Goal: Task Accomplishment & Management: Use online tool/utility

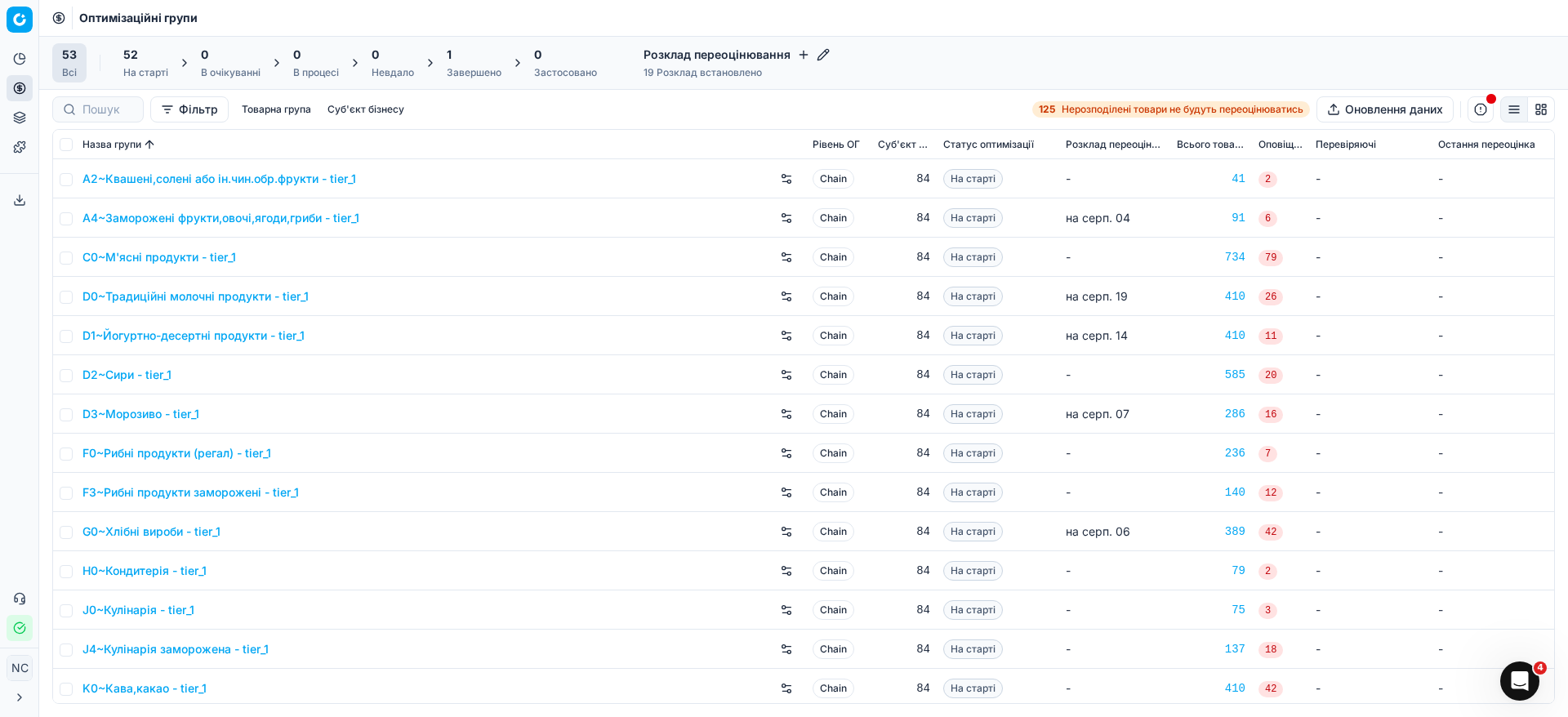
click at [805, 53] on icon "button" at bounding box center [804, 55] width 13 height 13
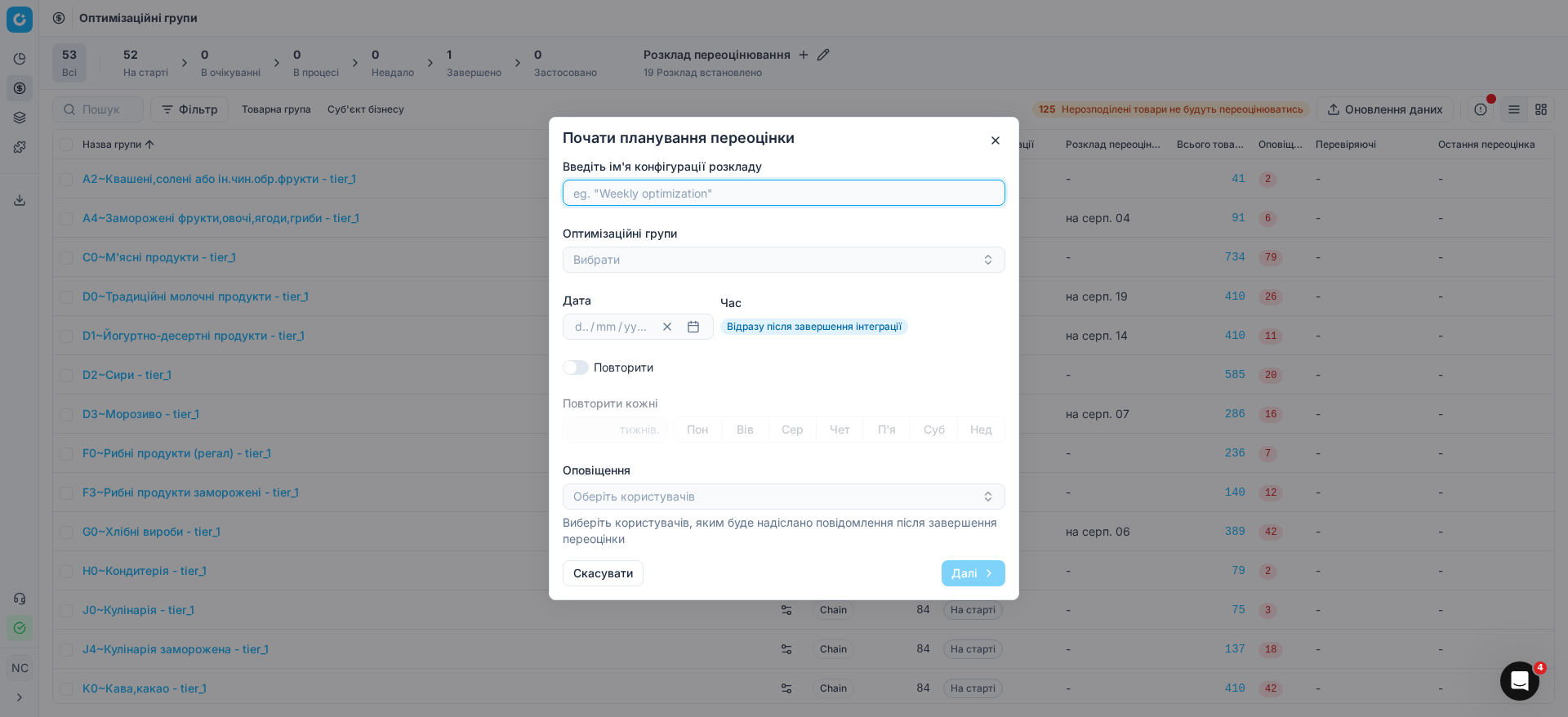
click at [616, 199] on input "Введіть ім'я конфігурації розкладу" at bounding box center [784, 193] width 428 height 25
paste input "D3~Морозиво"
click at [592, 194] on input "D3~Морозиво" at bounding box center [784, 193] width 428 height 25
drag, startPoint x: 595, startPoint y: 194, endPoint x: 371, endPoint y: 145, distance: 229.3
click at [420, 154] on div "Почати планування переоцінки Введіть ім'я конфігурації розкладу D3~Морозиво Опт…" at bounding box center [784, 358] width 1568 height 717
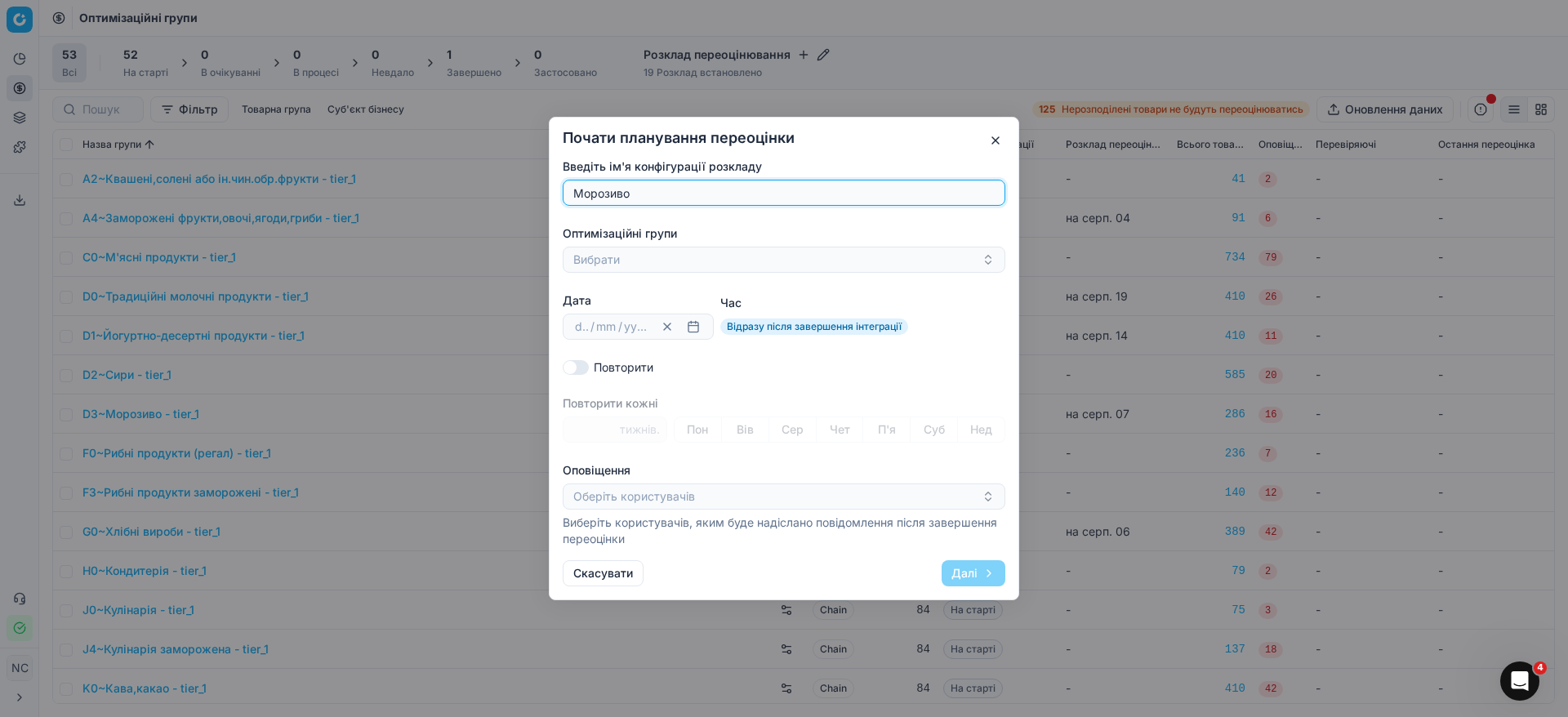
type input "Морозиво"
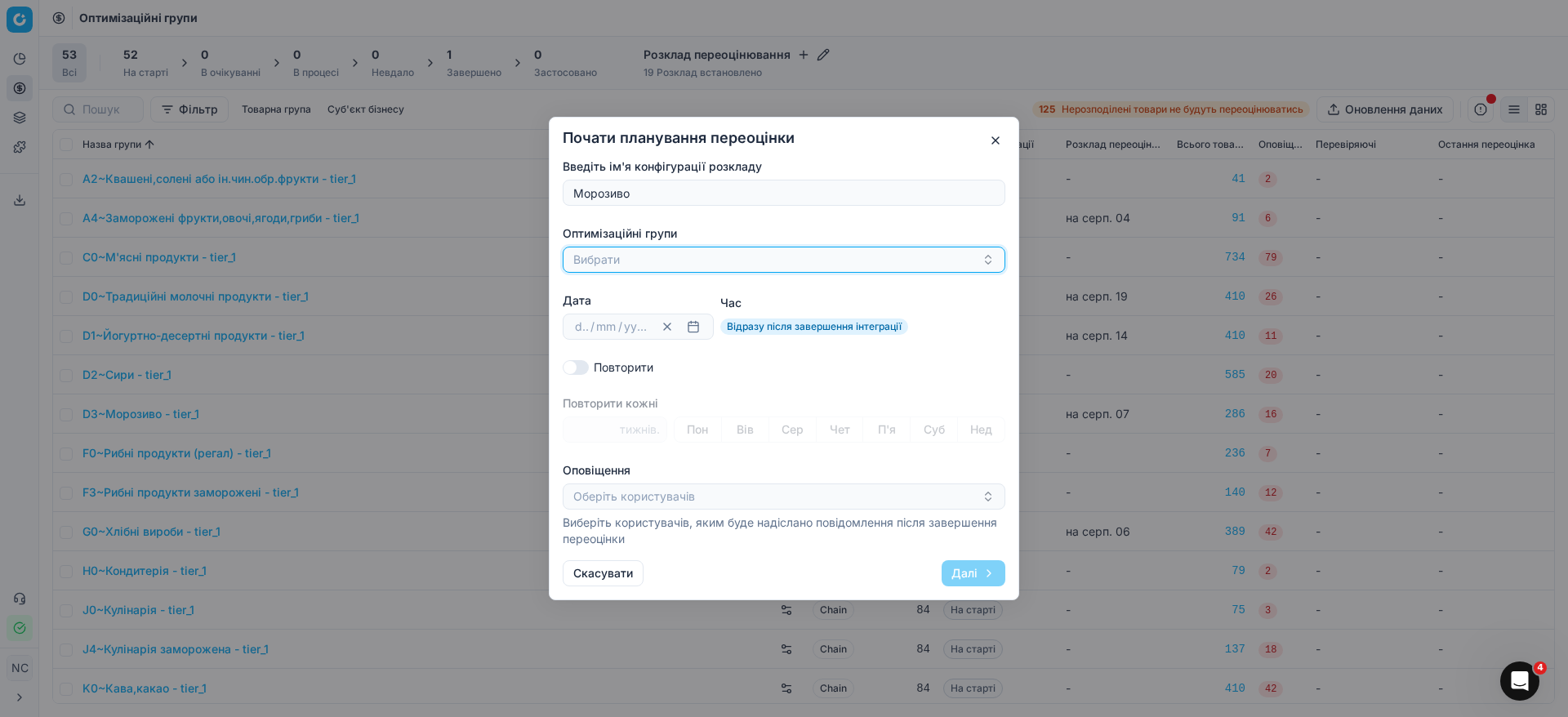
click at [610, 259] on button "Вибрати" at bounding box center [784, 259] width 443 height 26
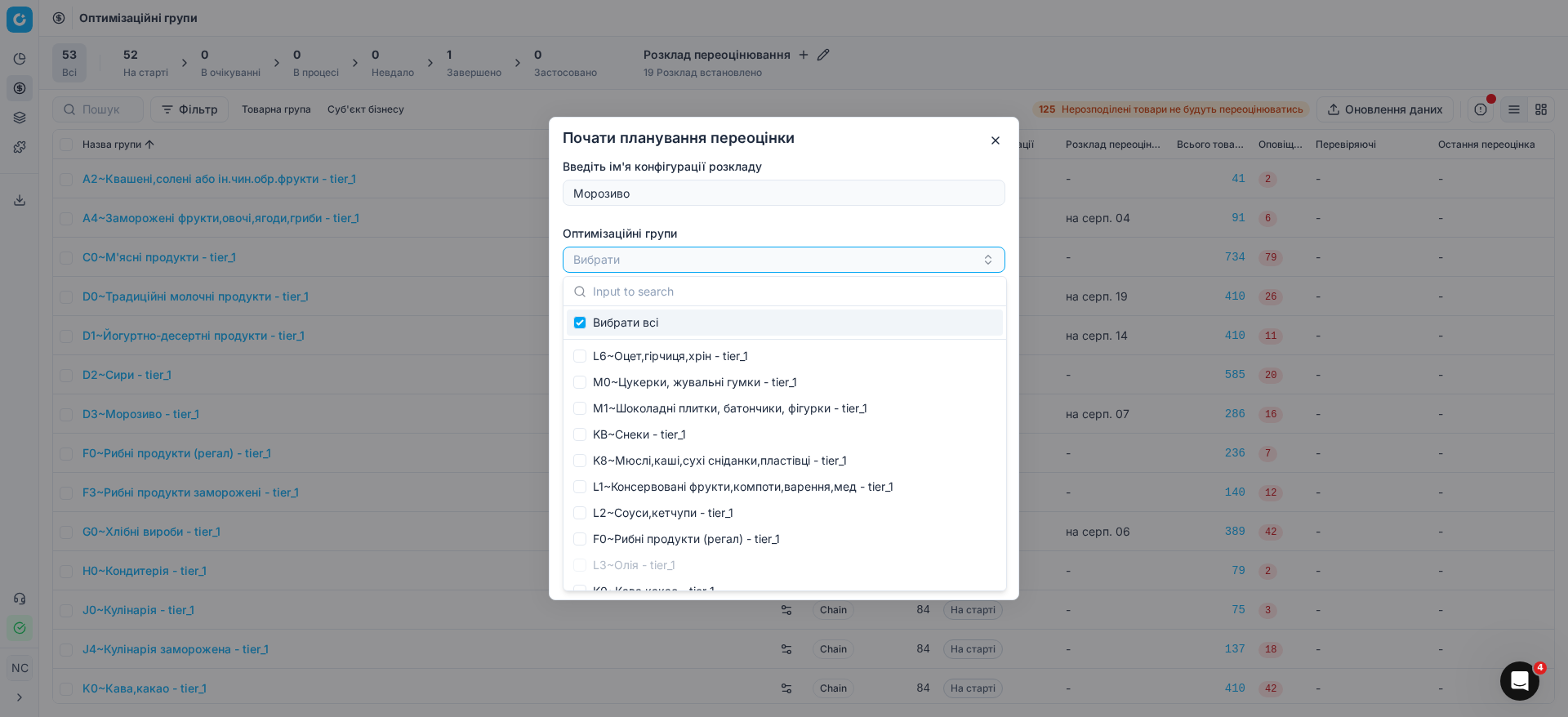
type input "D3~Морозиво"
checkbox input "true"
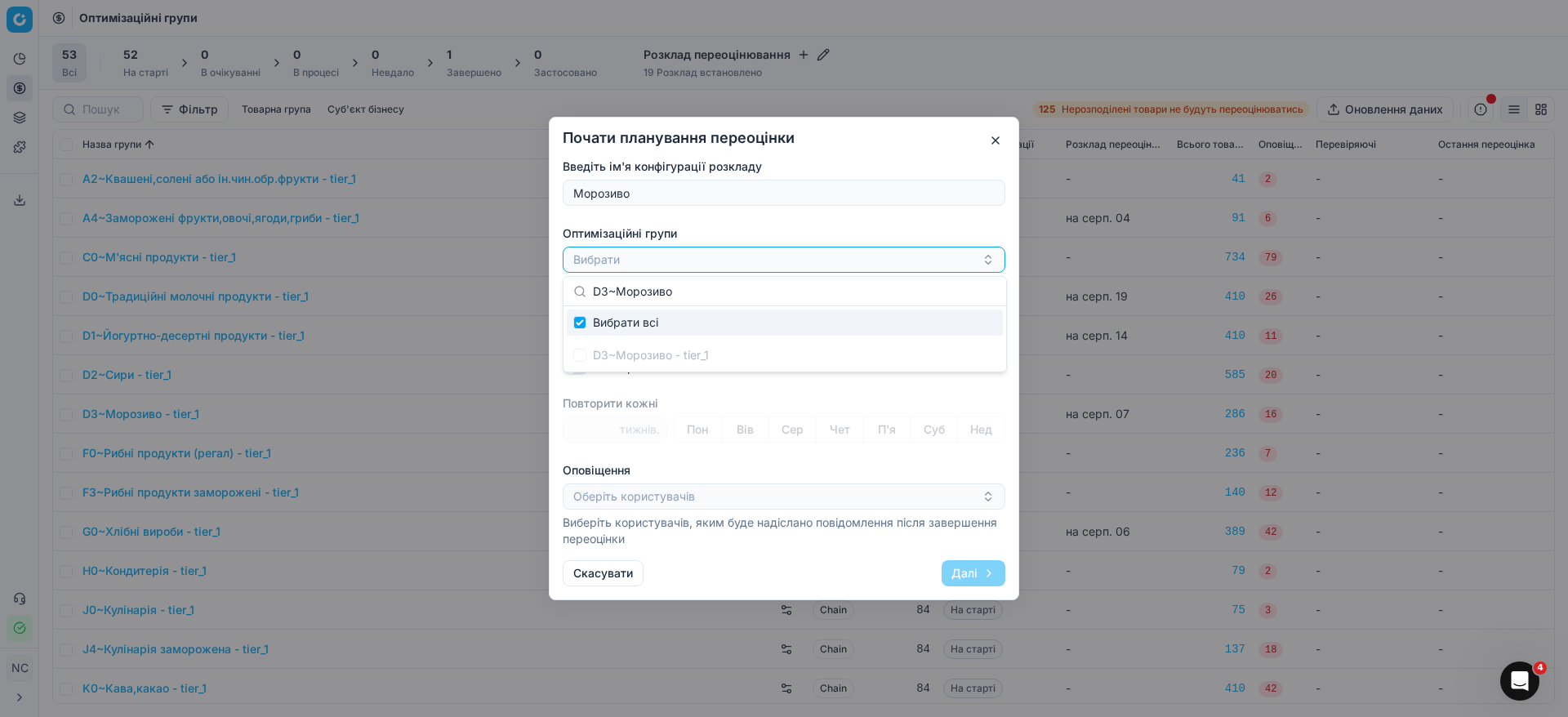
type input "D3~Морозиво"
click at [577, 364] on div "D3~Морозиво - tier_1" at bounding box center [785, 355] width 437 height 26
click at [585, 355] on div "D3~Морозиво - tier_1" at bounding box center [785, 355] width 437 height 26
click at [574, 350] on div "D3~Морозиво - tier_1" at bounding box center [785, 355] width 437 height 26
click at [578, 321] on input "Suggestions" at bounding box center [580, 322] width 13 height 13
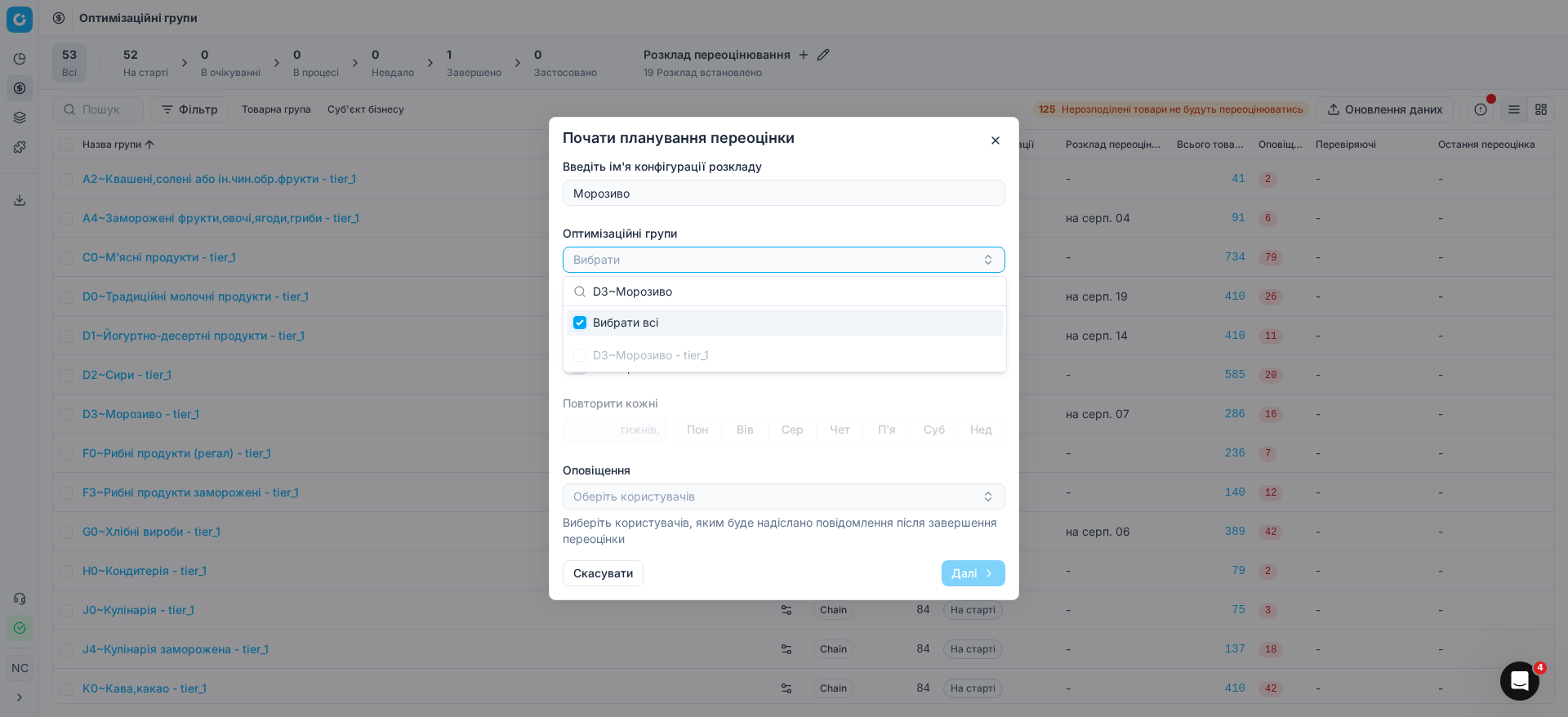
checkbox input "true"
click at [638, 359] on div "D3~Морозиво - tier_1" at bounding box center [785, 355] width 437 height 26
click at [576, 360] on div "D3~Морозиво - tier_1" at bounding box center [785, 355] width 437 height 26
click at [594, 255] on button "Вибрати" at bounding box center [784, 259] width 443 height 26
click at [629, 256] on button "Вибрати" at bounding box center [784, 259] width 443 height 26
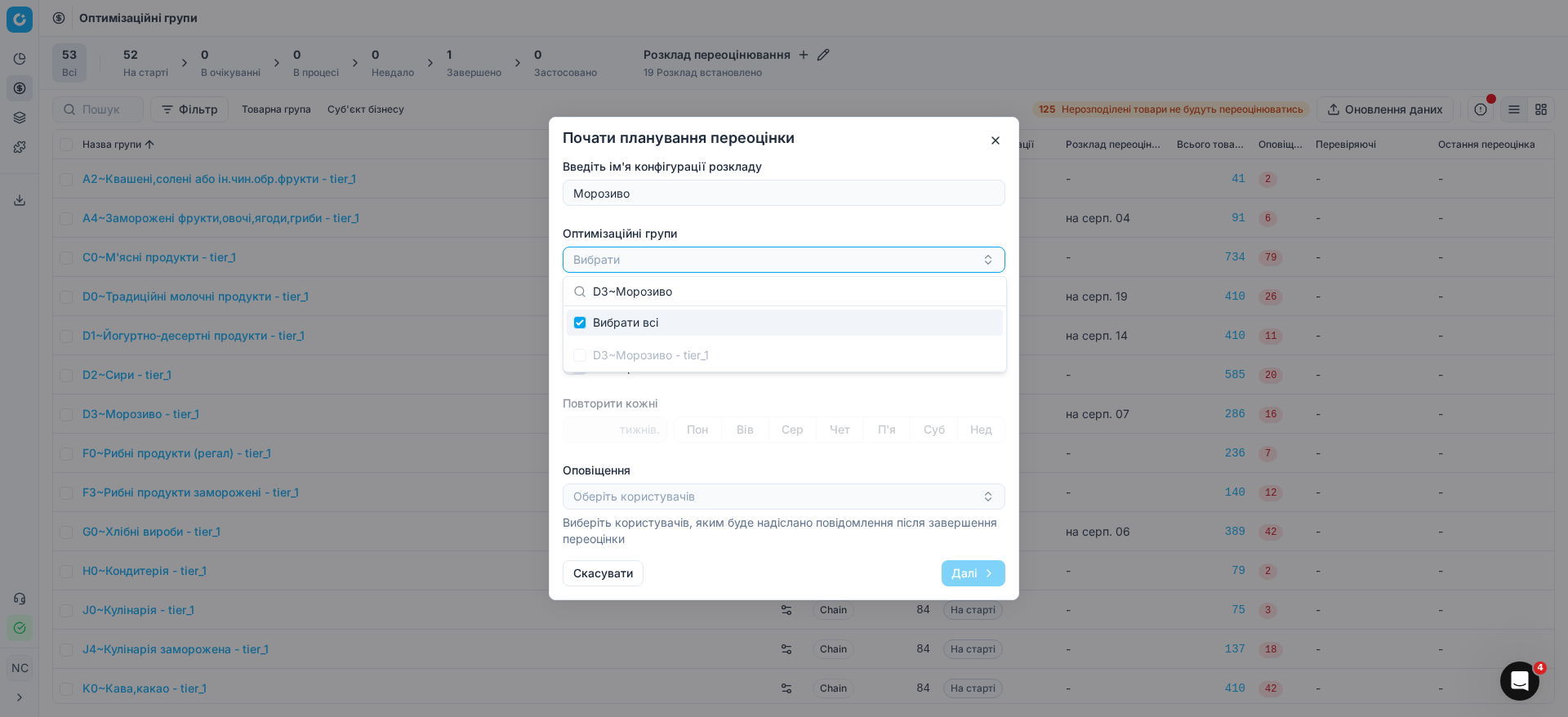
click at [656, 354] on div "D3~Морозиво - tier_1" at bounding box center [785, 355] width 437 height 26
click at [692, 265] on button "Вибрати" at bounding box center [784, 259] width 443 height 26
click at [595, 256] on button "Вибрати" at bounding box center [784, 259] width 443 height 26
click at [583, 353] on div "D3~Морозиво - tier_1" at bounding box center [785, 355] width 437 height 26
click at [583, 321] on input "Suggestions" at bounding box center [580, 322] width 13 height 13
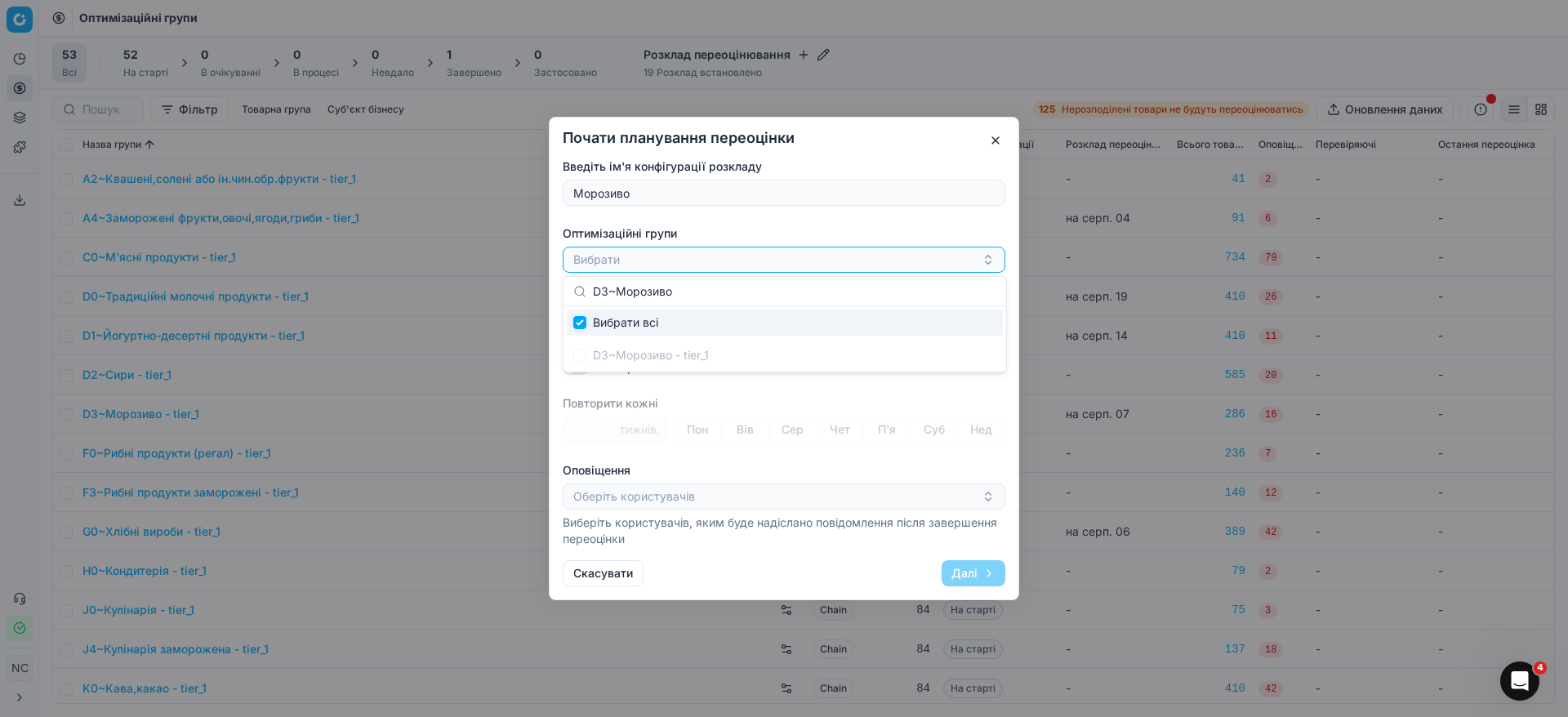
click at [582, 322] on input "Suggestions" at bounding box center [580, 322] width 13 height 13
checkbox input "true"
click at [757, 267] on button "Вибрати" at bounding box center [784, 259] width 443 height 26
click at [761, 226] on label "Оптимізаційні групи" at bounding box center [784, 234] width 443 height 16
click at [761, 247] on button "Вибрати" at bounding box center [784, 259] width 443 height 26
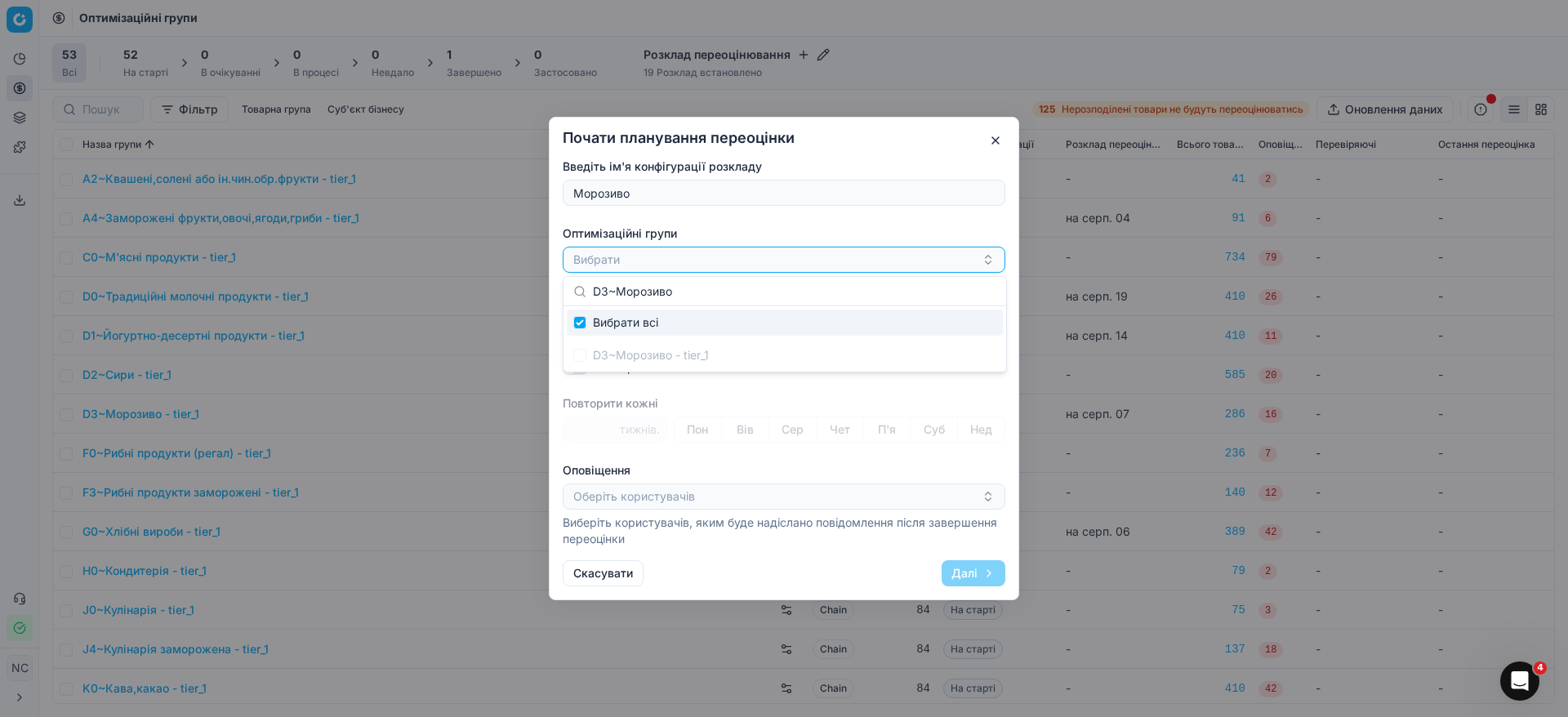
click at [885, 388] on div "Введіть ім'я конфігурації розкладу Морозиво Оптимізаційні групи Вибрати Дата dd…" at bounding box center [784, 353] width 443 height 389
click at [690, 330] on button "button" at bounding box center [693, 326] width 19 height 19
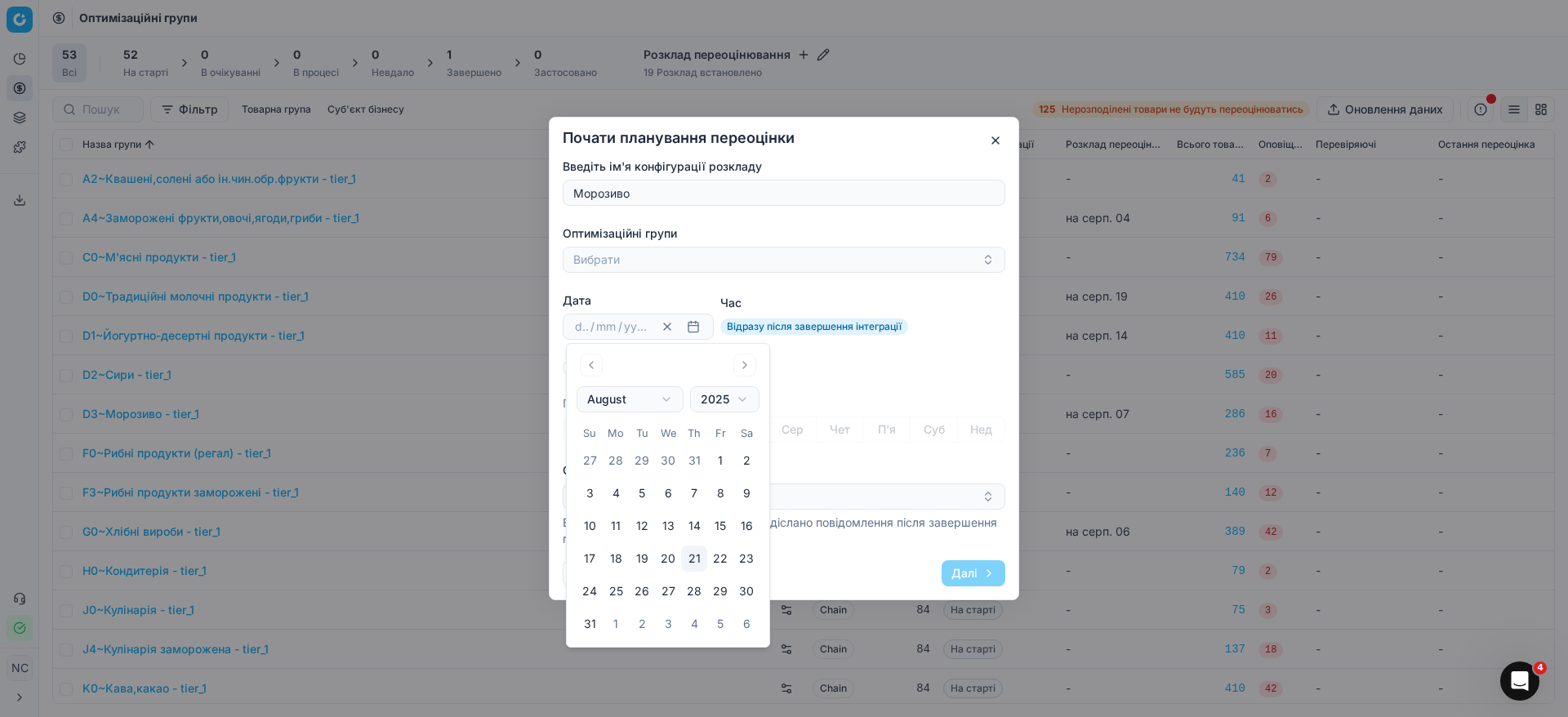
click at [692, 554] on button "21" at bounding box center [694, 558] width 26 height 26
type input "21"
type input "08"
type input "2025"
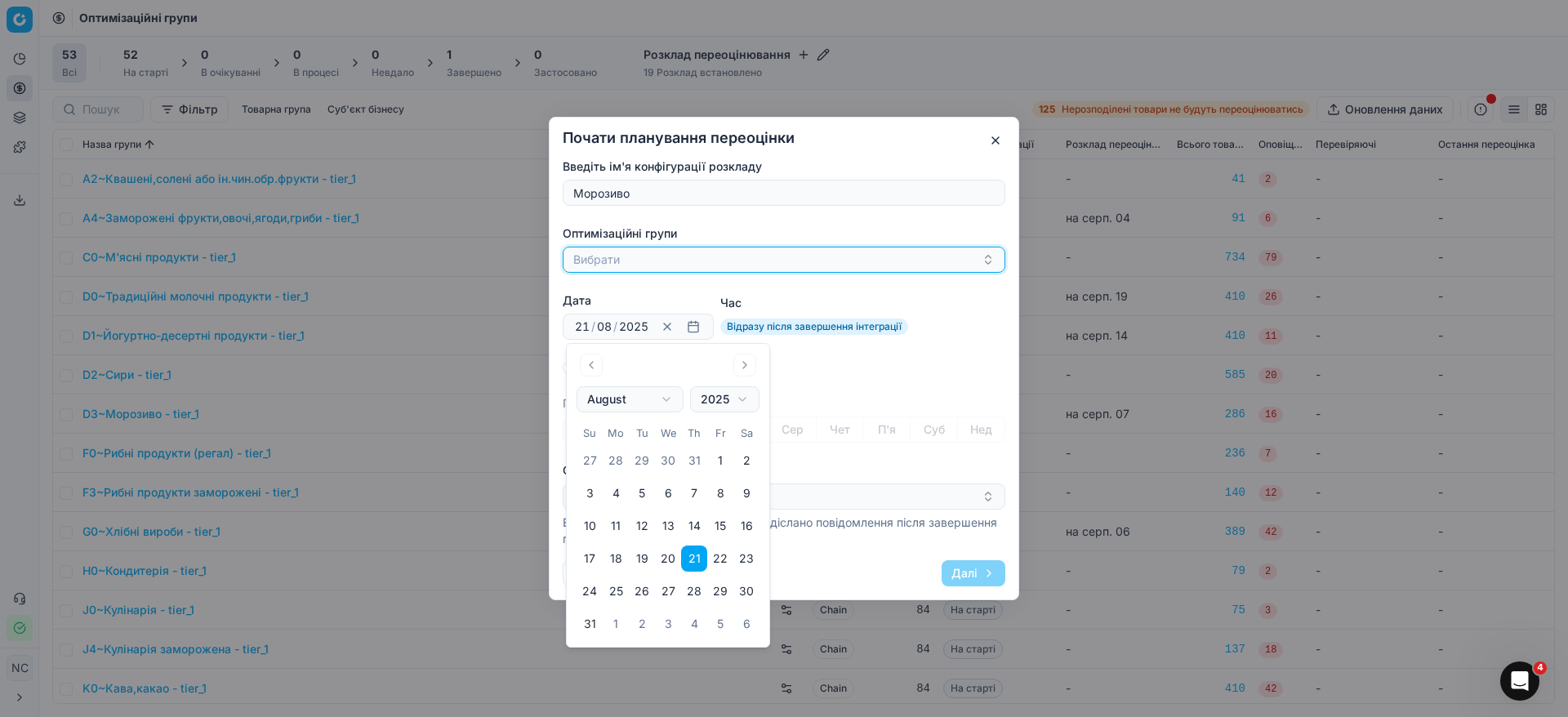
click at [986, 264] on icon "button" at bounding box center [988, 259] width 13 height 13
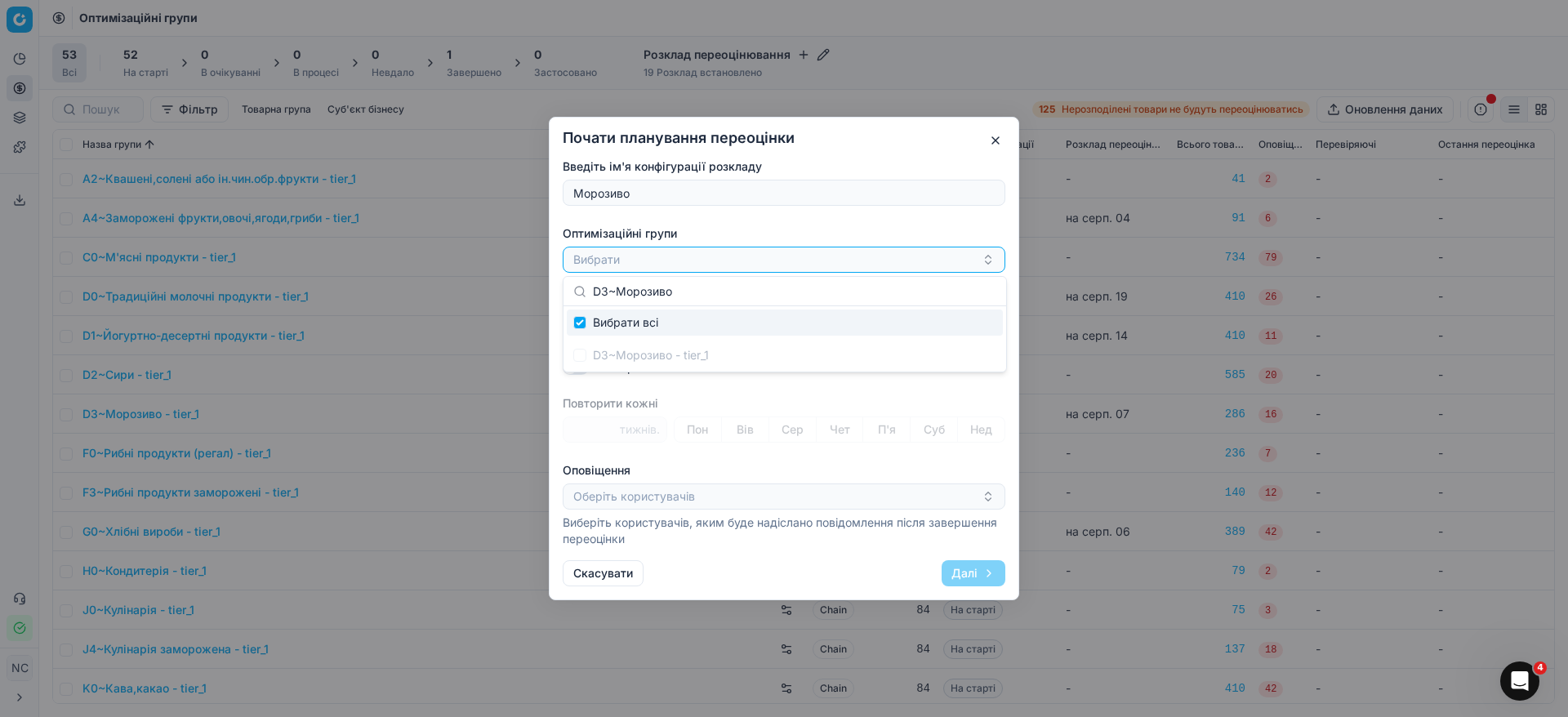
click at [633, 360] on div "D3~Морозиво - tier_1" at bounding box center [785, 355] width 437 height 26
click at [578, 355] on div "D3~Морозиво - tier_1" at bounding box center [785, 355] width 437 height 26
click at [616, 321] on span "Вибрати всі" at bounding box center [626, 322] width 66 height 16
click at [627, 265] on button "Вибрати" at bounding box center [784, 259] width 443 height 26
click at [815, 255] on button "Вибрати" at bounding box center [784, 259] width 443 height 26
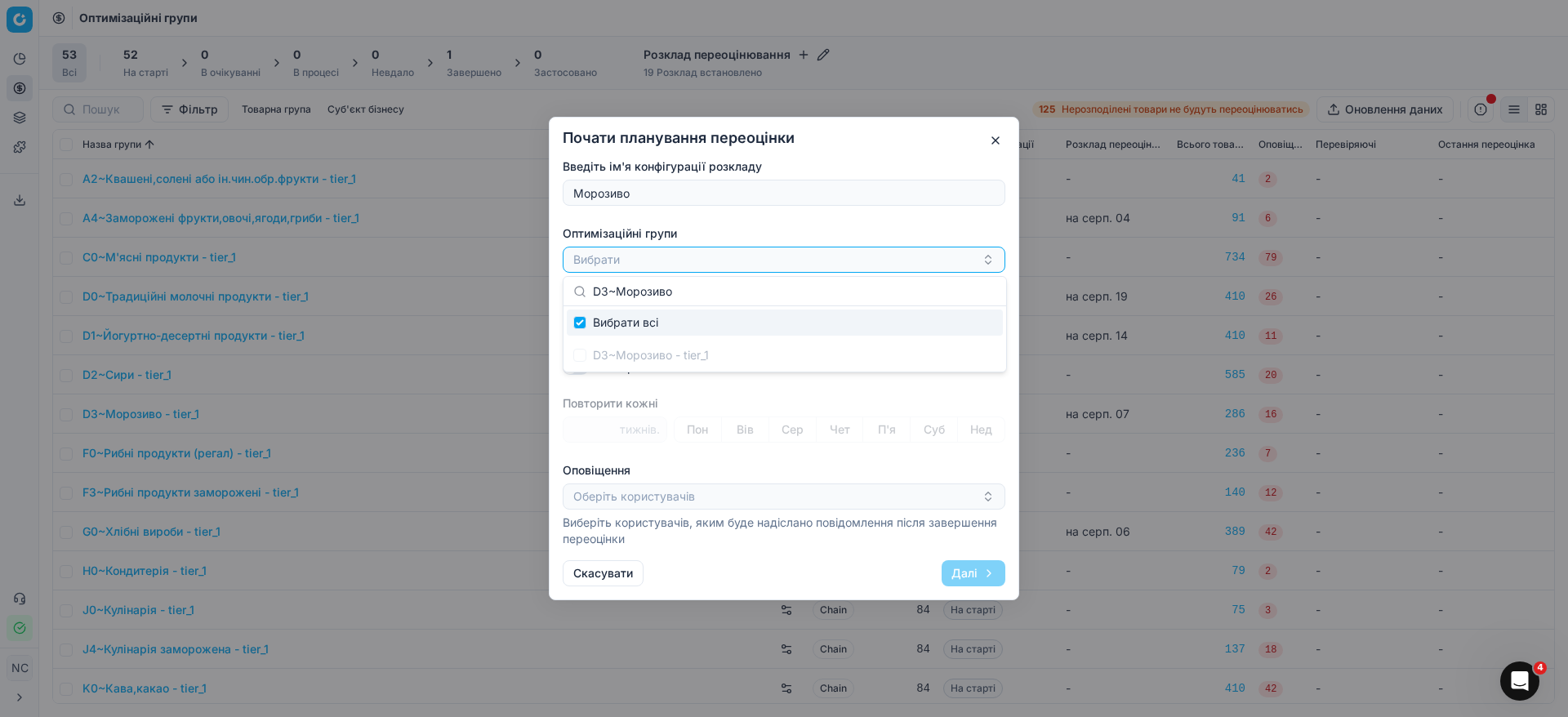
click at [653, 296] on input "D3~Морозиво" at bounding box center [795, 291] width 404 height 33
click at [653, 295] on input "D3~Морозиво" at bounding box center [795, 291] width 404 height 33
click at [596, 290] on input "D3~Морозиво" at bounding box center [795, 291] width 404 height 33
click at [707, 251] on button "Вибрати" at bounding box center [784, 259] width 443 height 26
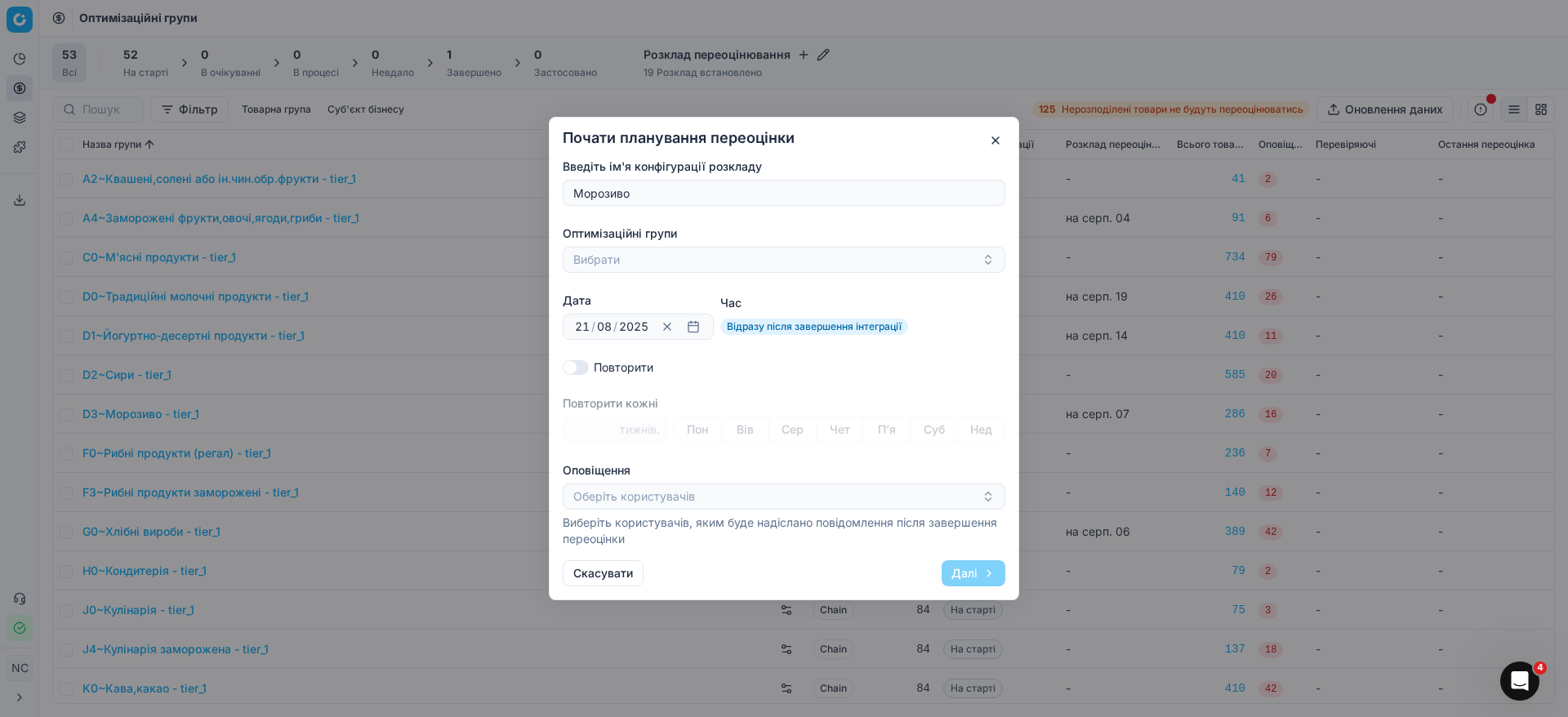
click at [998, 137] on button "button" at bounding box center [994, 140] width 19 height 19
